Goal: Find specific page/section: Find specific page/section

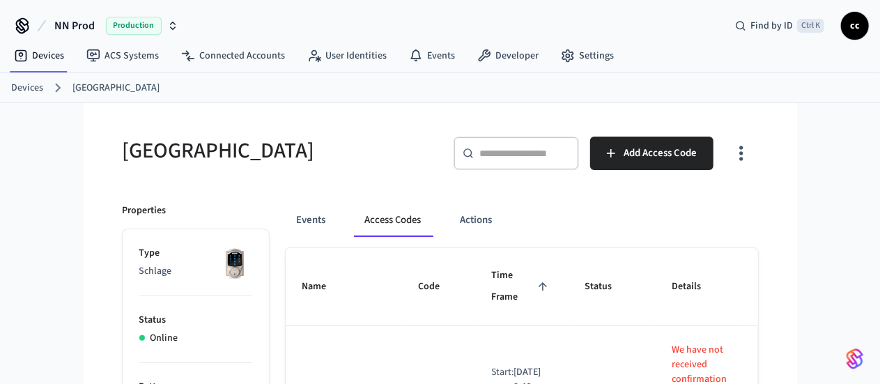
click at [29, 86] on link "Devices" at bounding box center [27, 88] width 32 height 15
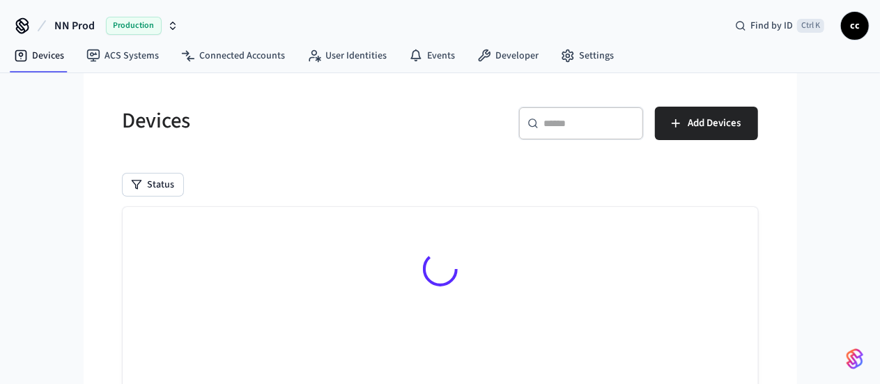
click at [644, 133] on div "​ ​" at bounding box center [581, 123] width 125 height 33
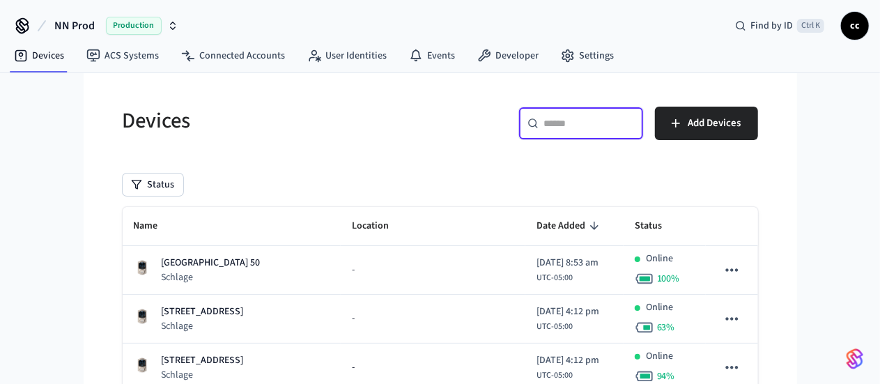
paste input "**********"
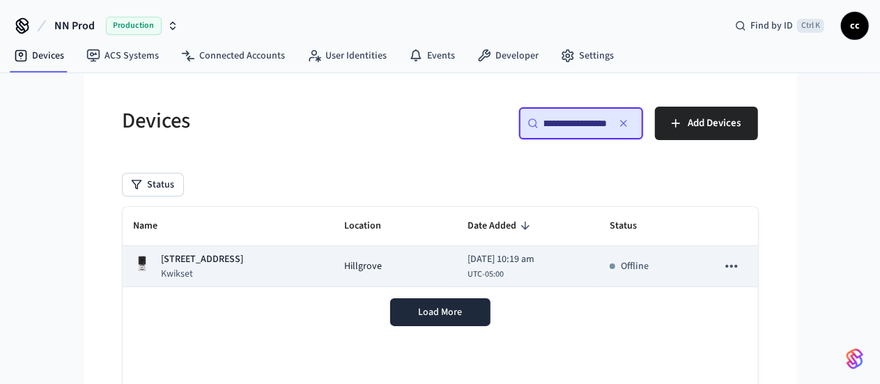
type input "**********"
click at [344, 263] on span "Hillgrove" at bounding box center [363, 266] width 38 height 15
click at [344, 270] on span "Hillgrove" at bounding box center [363, 266] width 38 height 15
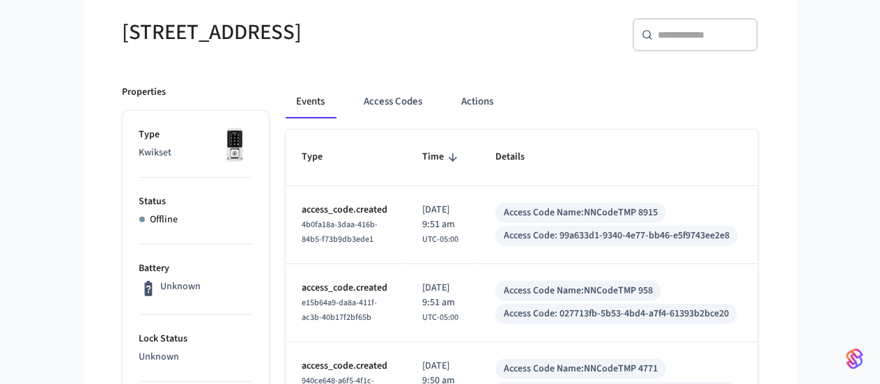
scroll to position [119, 0]
click at [353, 112] on button "Access Codes" at bounding box center [393, 100] width 81 height 33
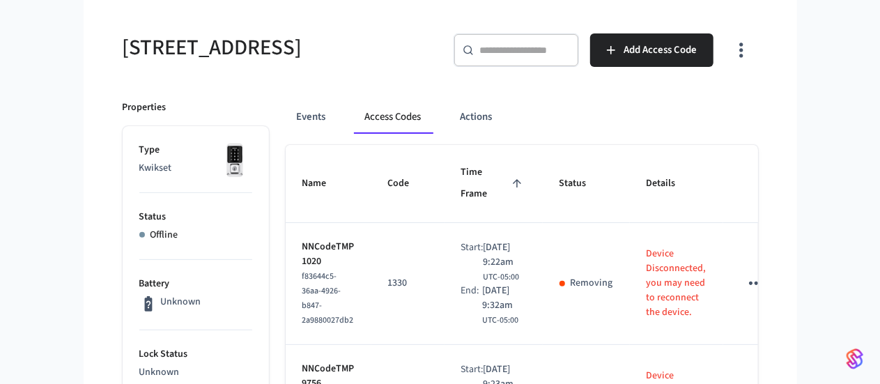
scroll to position [109, 0]
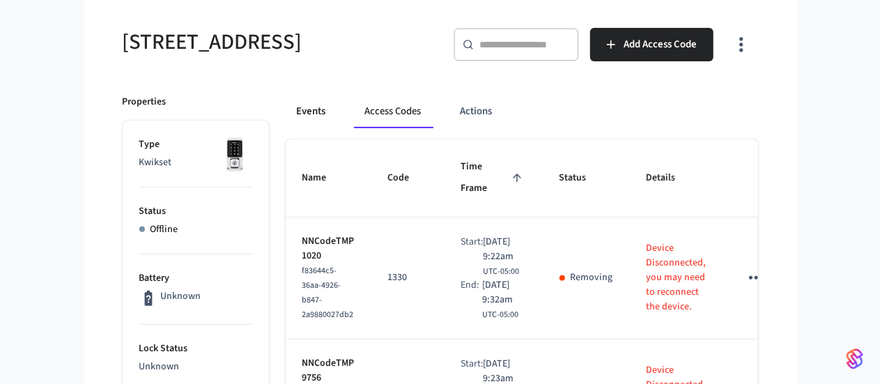
click at [286, 105] on button "Events" at bounding box center [312, 111] width 52 height 33
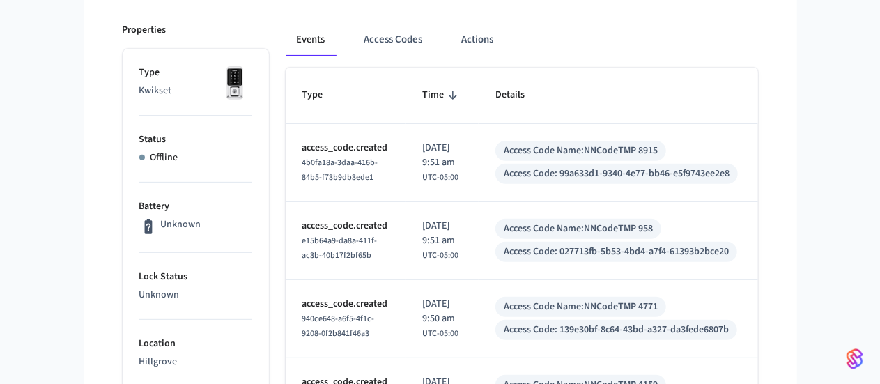
scroll to position [182, 0]
